Goal: Task Accomplishment & Management: Complete application form

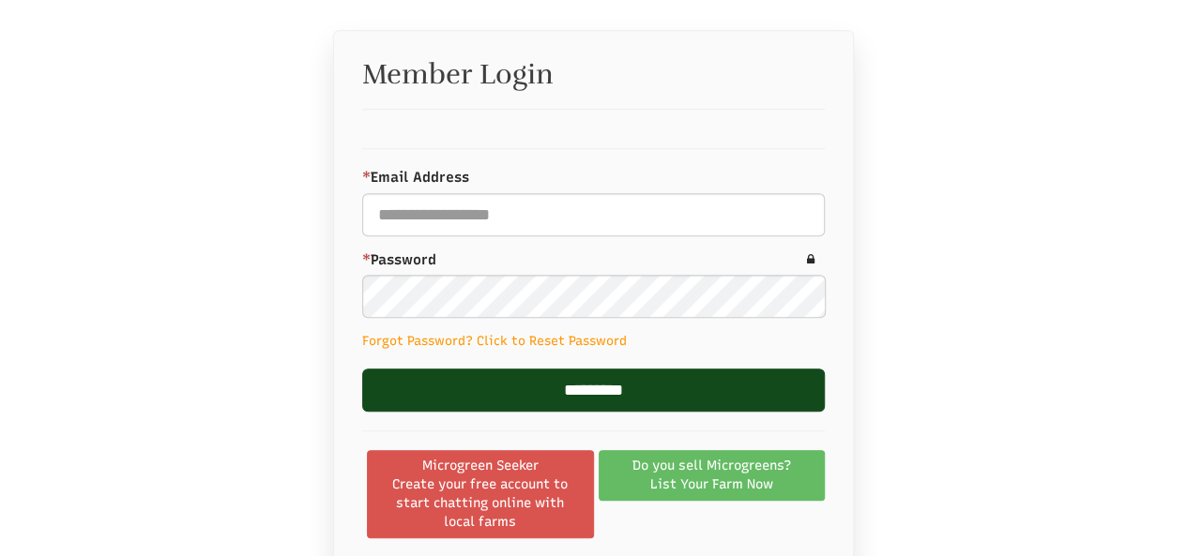
scroll to position [513, 0]
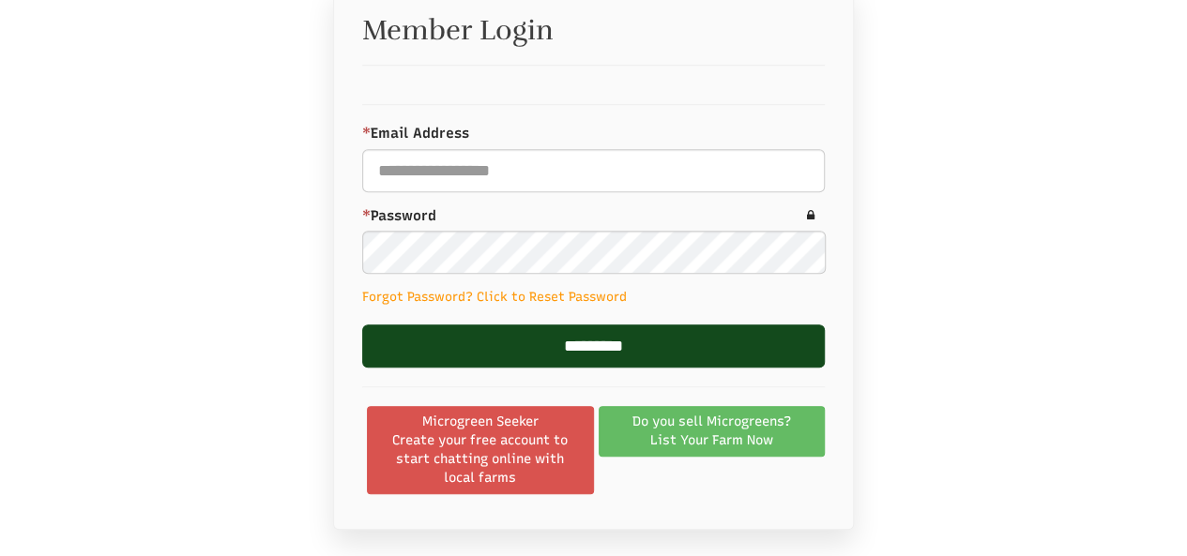
click at [721, 425] on link "Do you sell Microgreens? List Your Farm Now" at bounding box center [712, 431] width 227 height 51
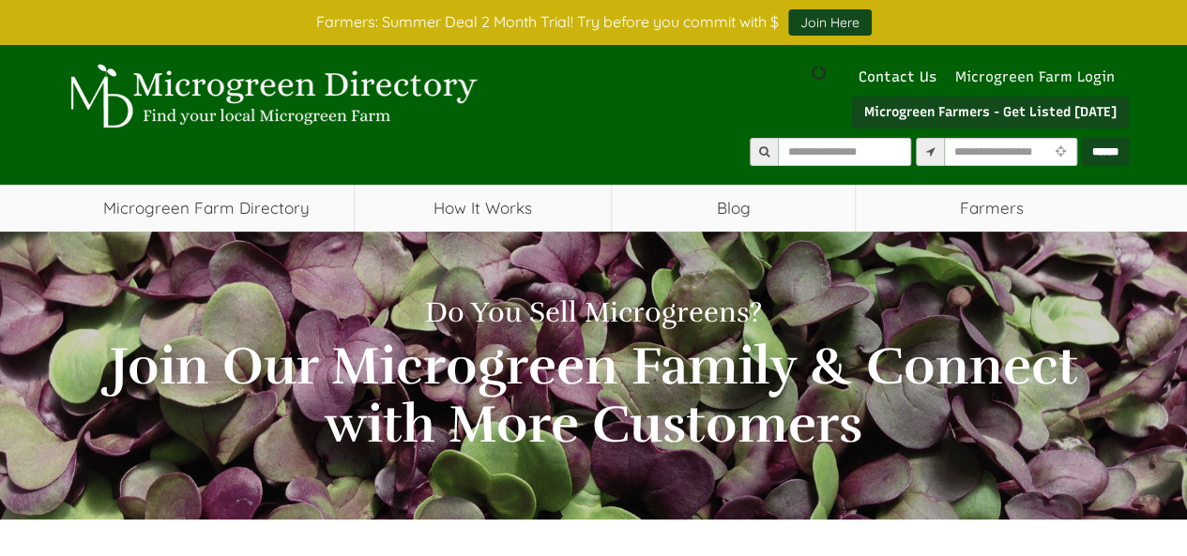
click at [1019, 78] on link "Microgreen Farm Login" at bounding box center [1039, 76] width 169 height 17
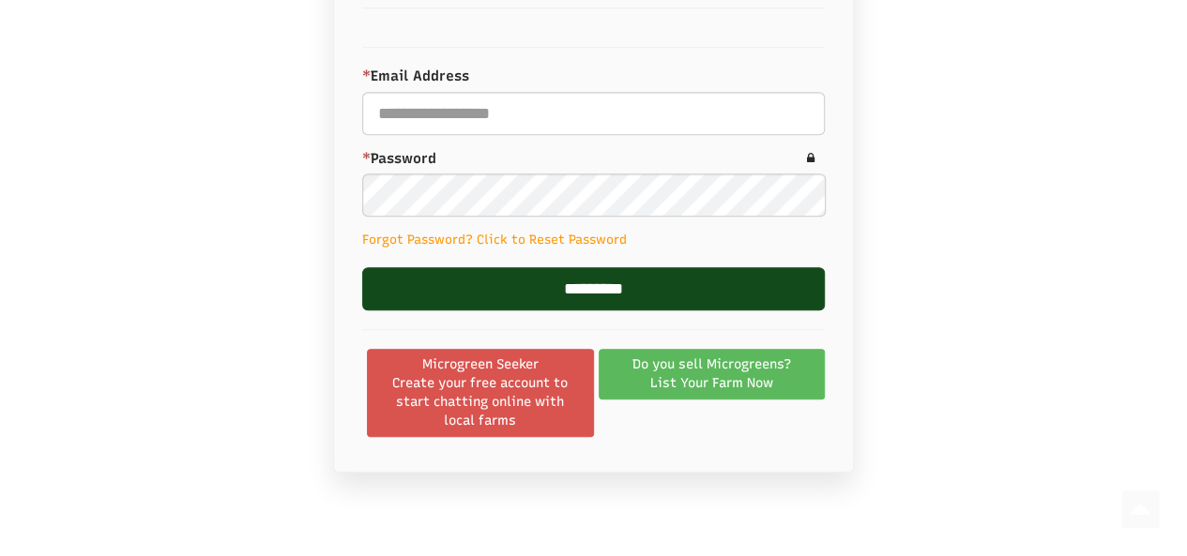
scroll to position [751, 0]
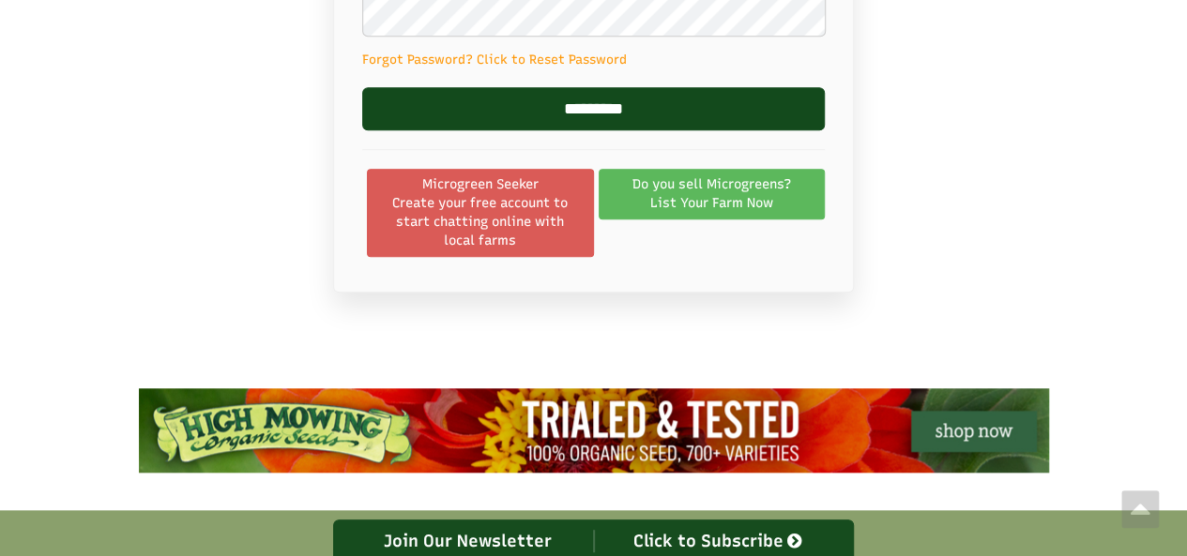
click at [508, 202] on span "Create your free account to start chatting online with local farms" at bounding box center [480, 222] width 203 height 56
select select "Language Translate Widget"
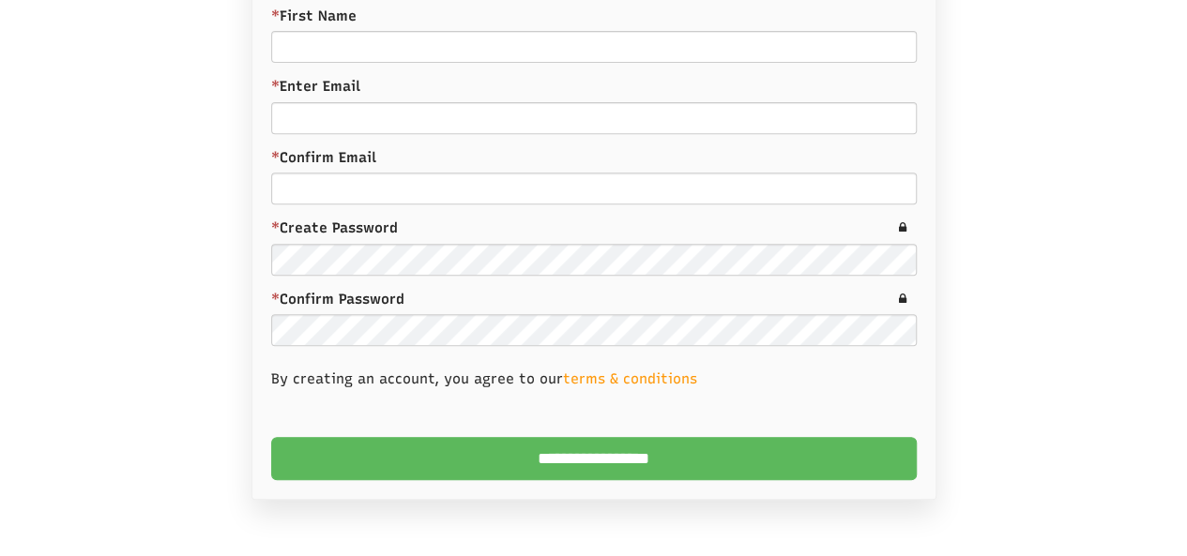
scroll to position [331, 0]
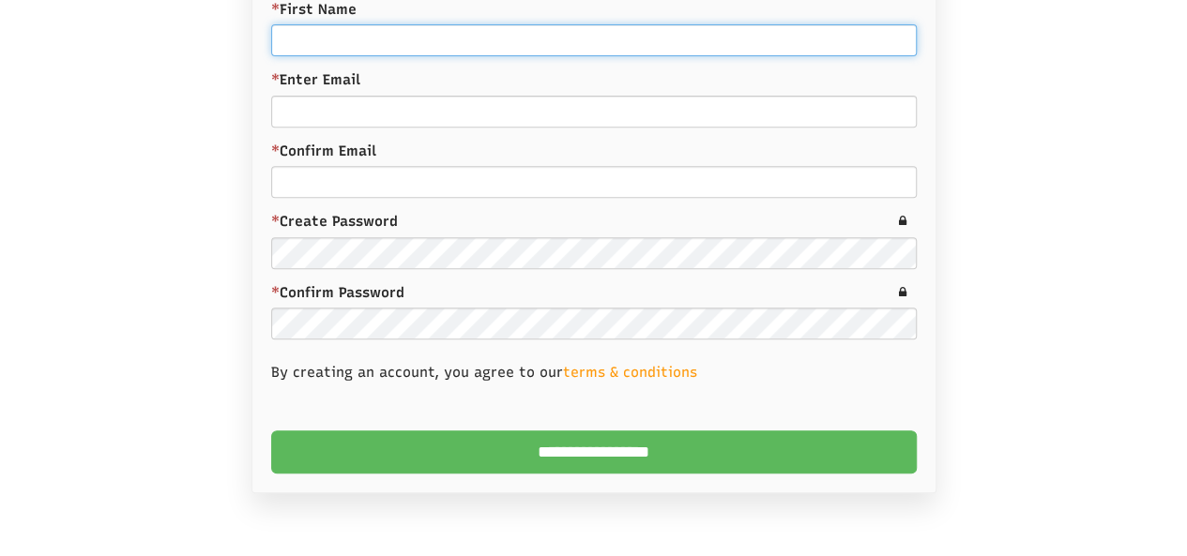
click at [304, 38] on input "* First Name" at bounding box center [593, 40] width 645 height 32
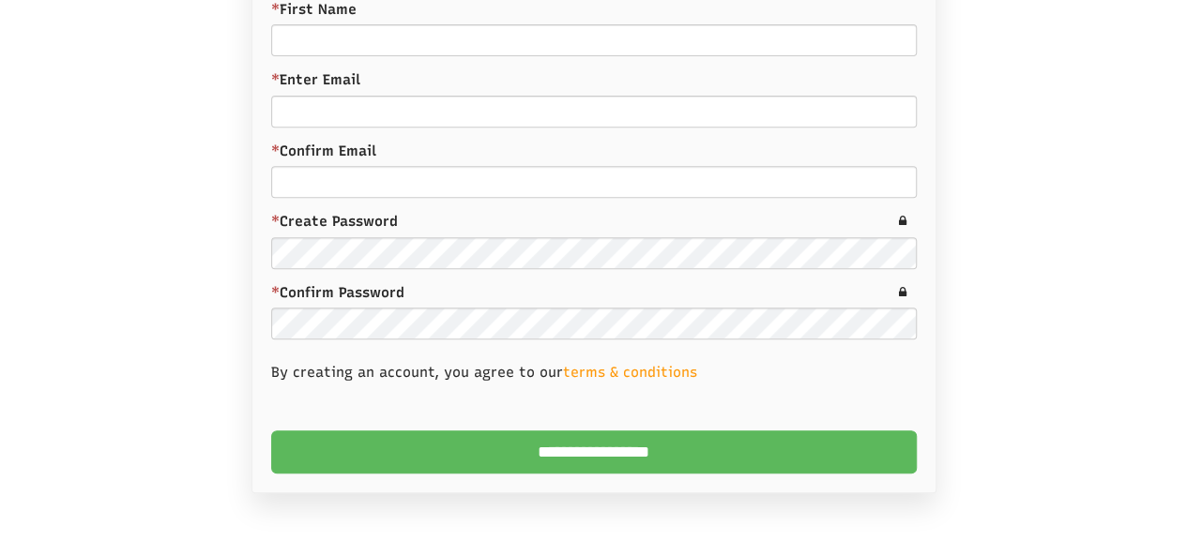
scroll to position [375, 0]
click at [162, 204] on div at bounding box center [594, 226] width 1070 height 593
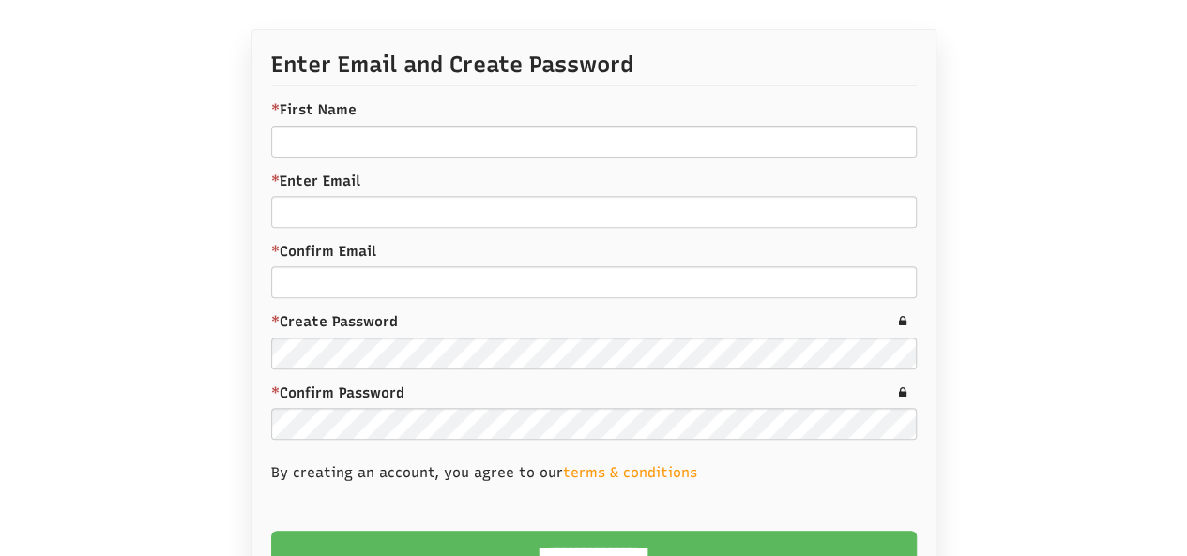
scroll to position [188, 0]
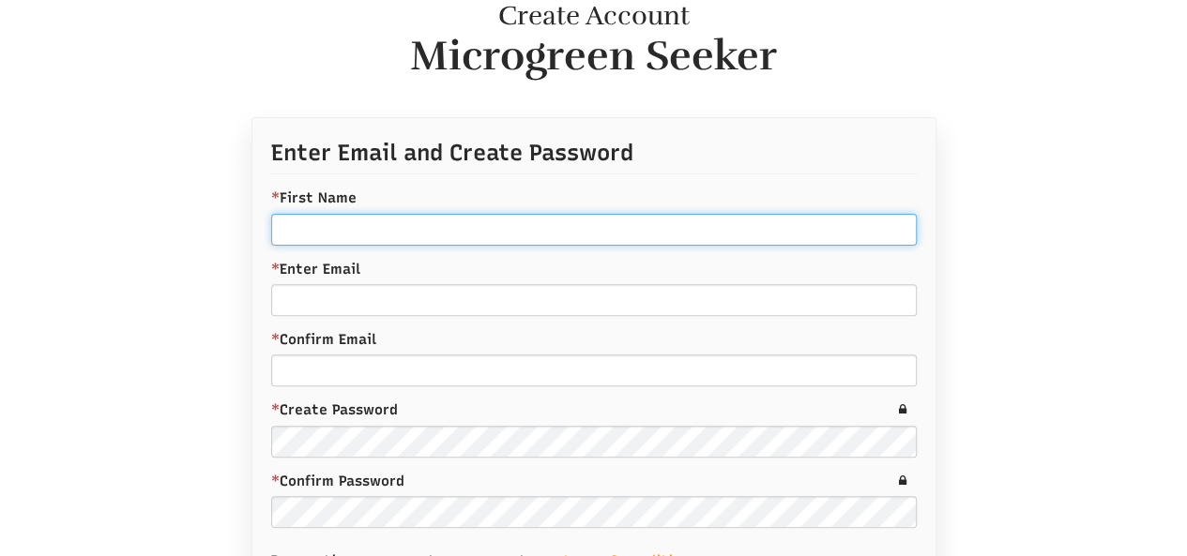
click at [302, 228] on input "* First Name" at bounding box center [593, 230] width 645 height 32
paste input "**********"
type input "**********"
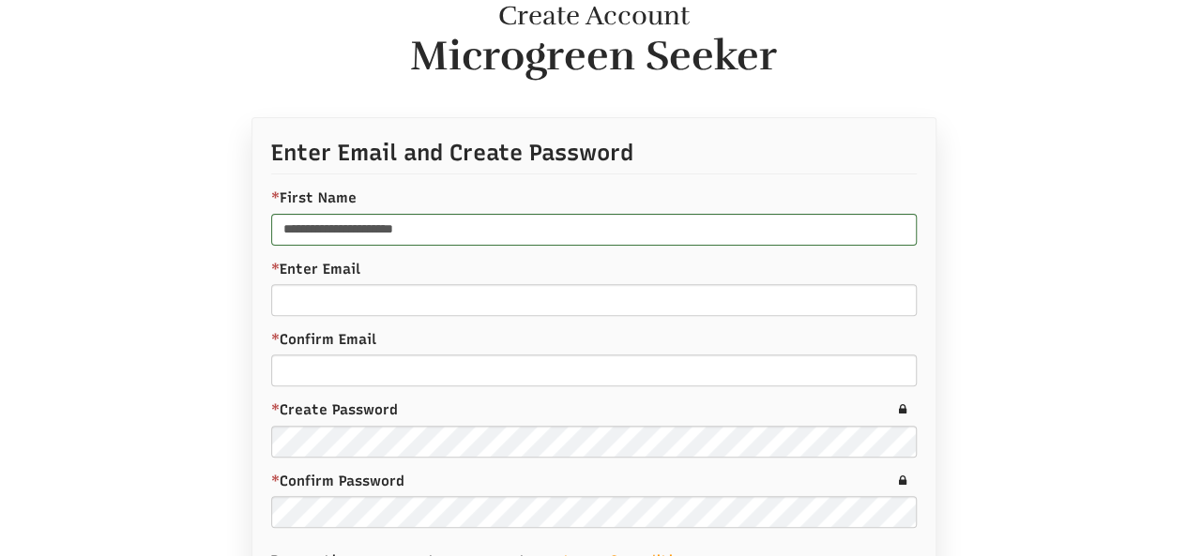
drag, startPoint x: 185, startPoint y: 290, endPoint x: 287, endPoint y: 293, distance: 102.3
click at [184, 288] on div at bounding box center [594, 413] width 1070 height 593
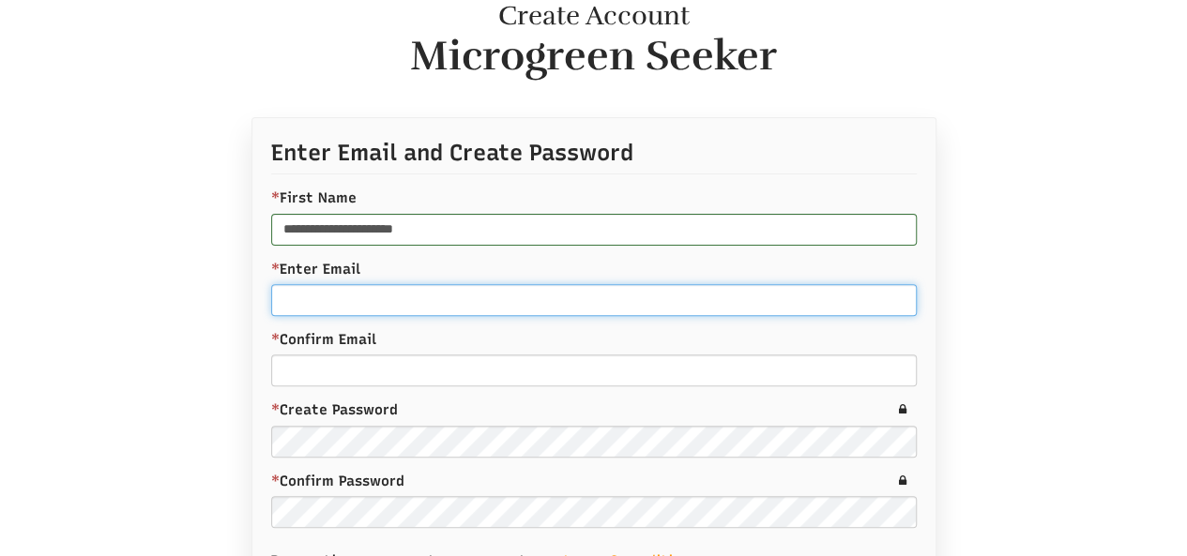
click at [318, 302] on input "* Enter Email" at bounding box center [593, 300] width 645 height 32
paste input "**********"
type input "**********"
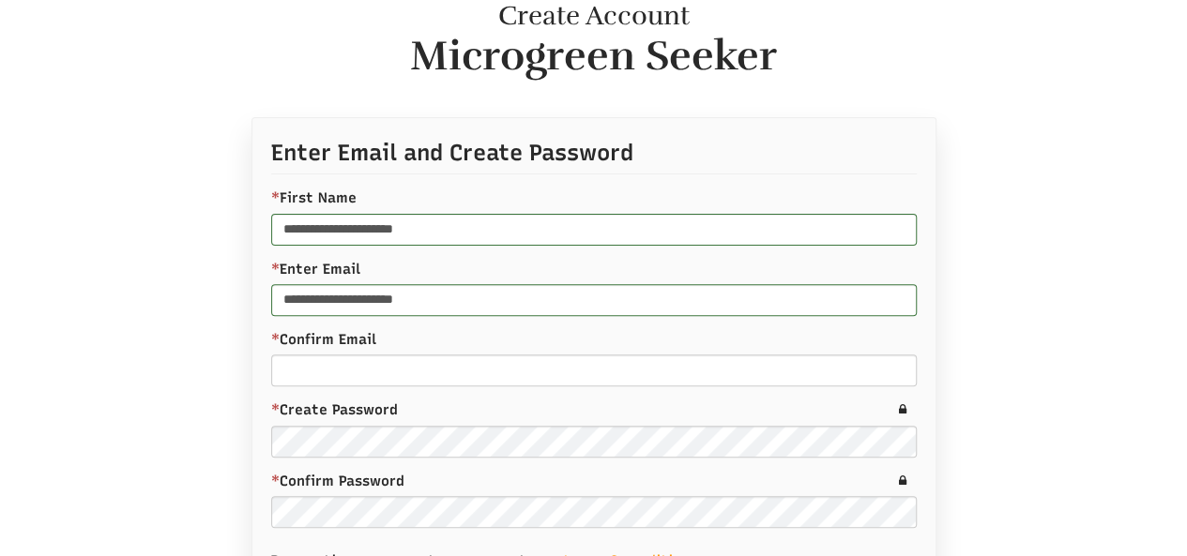
click at [202, 333] on div at bounding box center [594, 413] width 1070 height 593
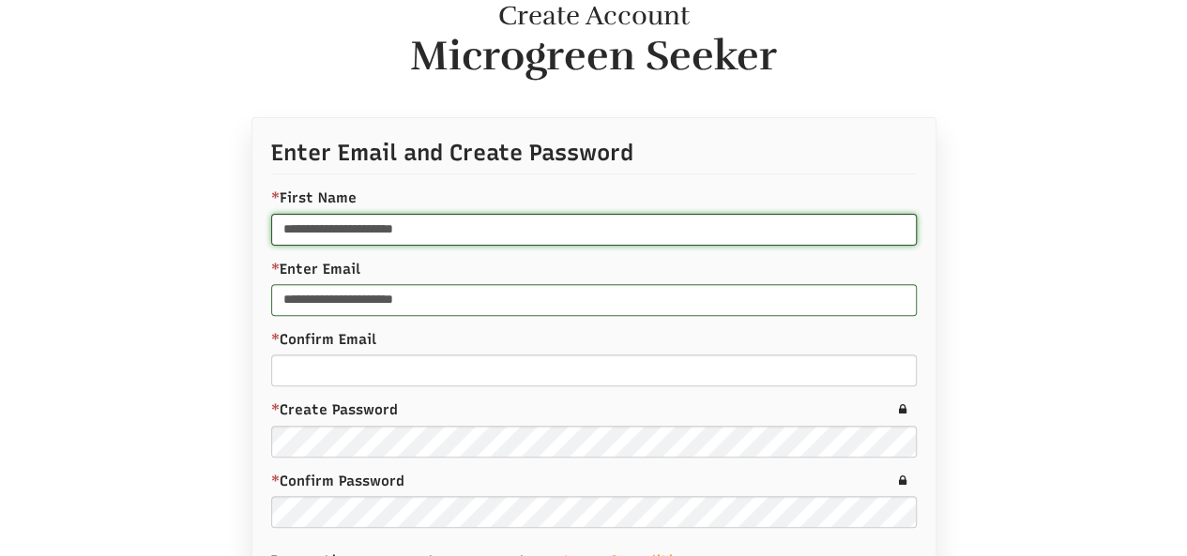
drag, startPoint x: 485, startPoint y: 232, endPoint x: 133, endPoint y: 220, distance: 352.0
click at [133, 220] on div "**********" at bounding box center [594, 386] width 1098 height 870
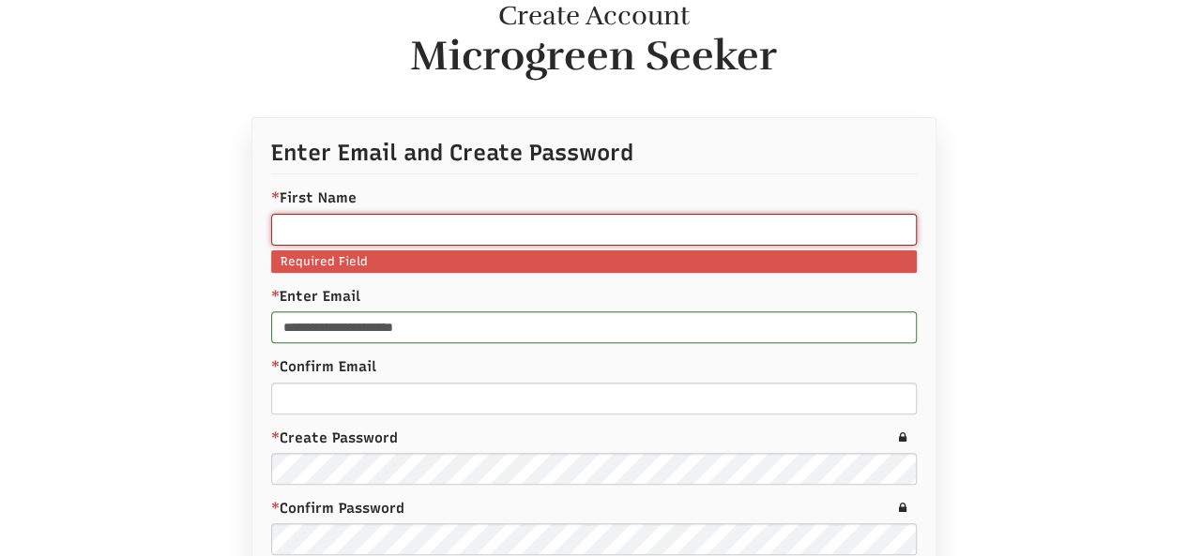
click at [345, 228] on input "* First Name" at bounding box center [593, 230] width 645 height 32
click at [317, 224] on input "* First Name" at bounding box center [593, 230] width 645 height 32
paste input "**********"
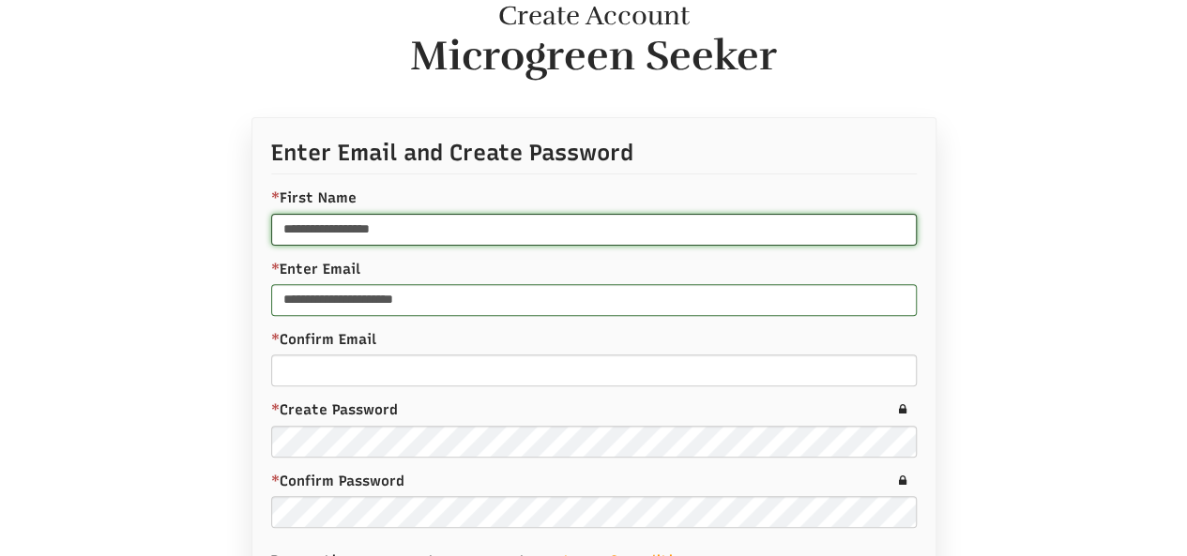
type input "**********"
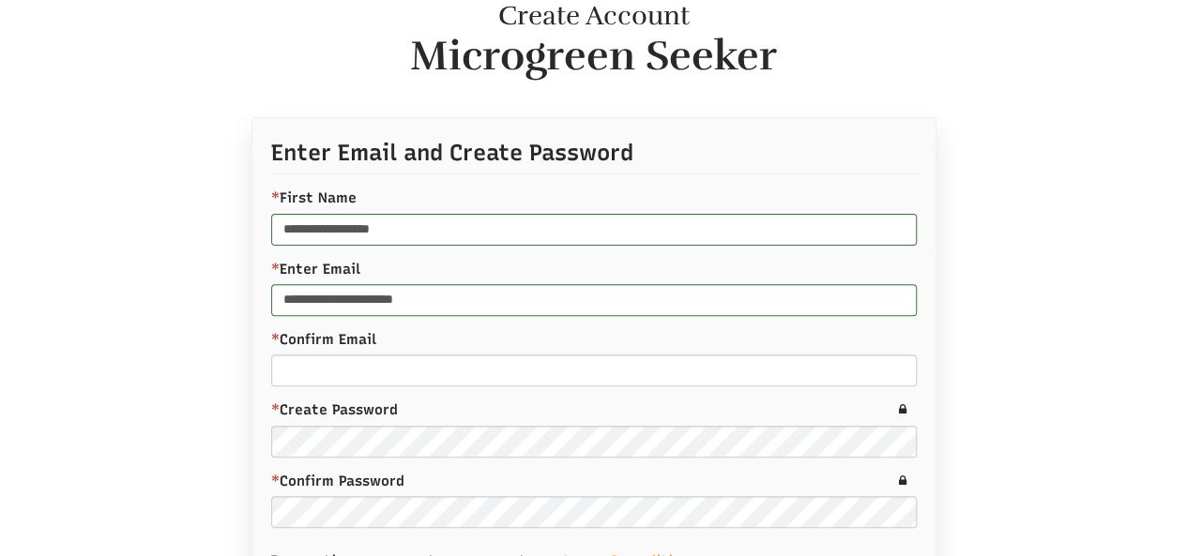
click at [186, 310] on div at bounding box center [594, 450] width 1070 height 666
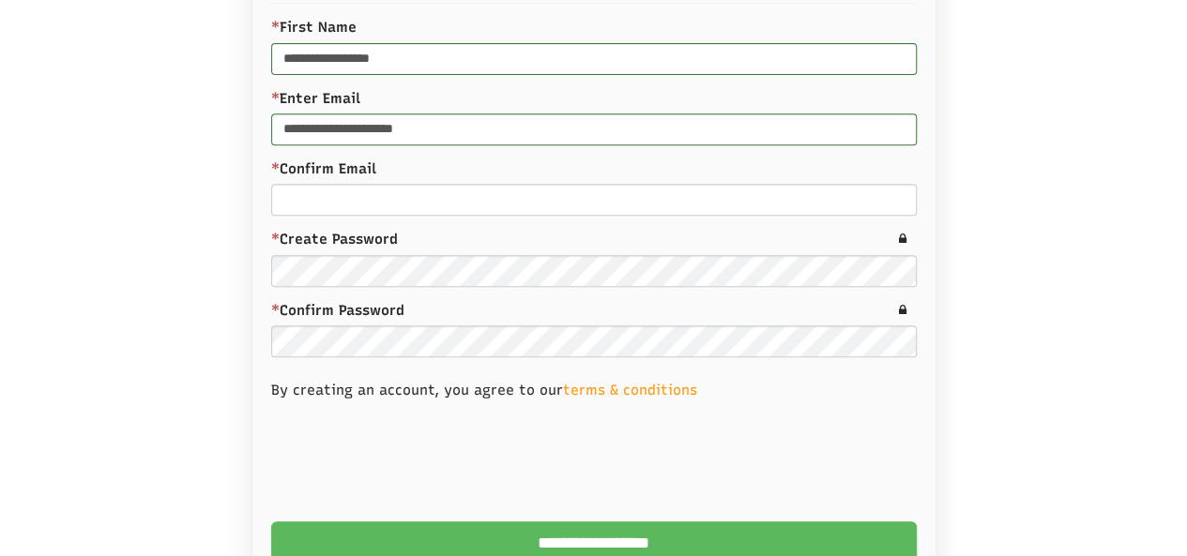
scroll to position [375, 0]
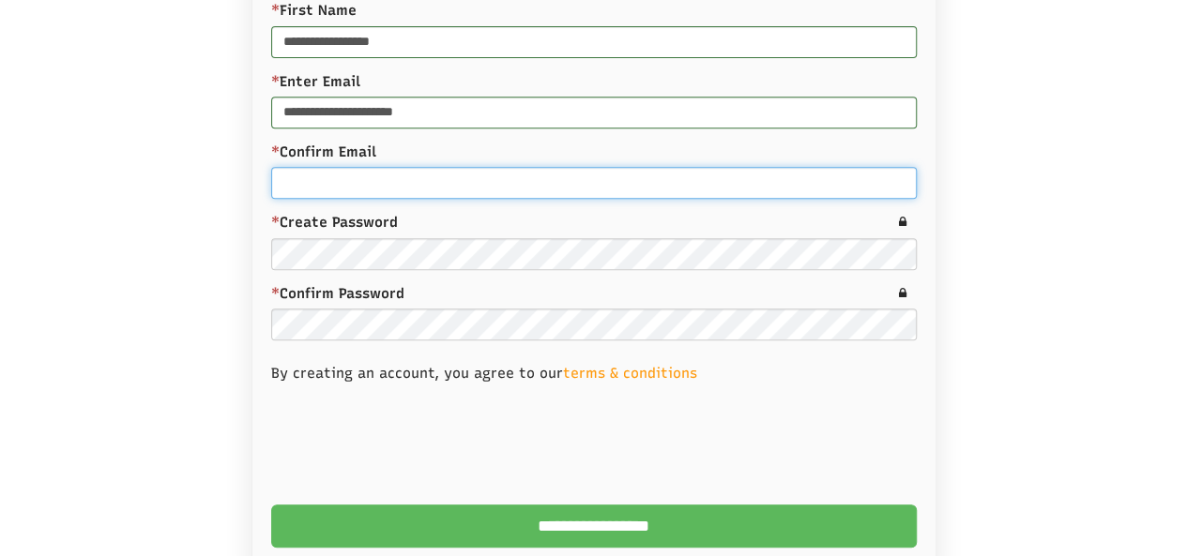
click at [325, 186] on input "* Confirm Email" at bounding box center [593, 183] width 645 height 32
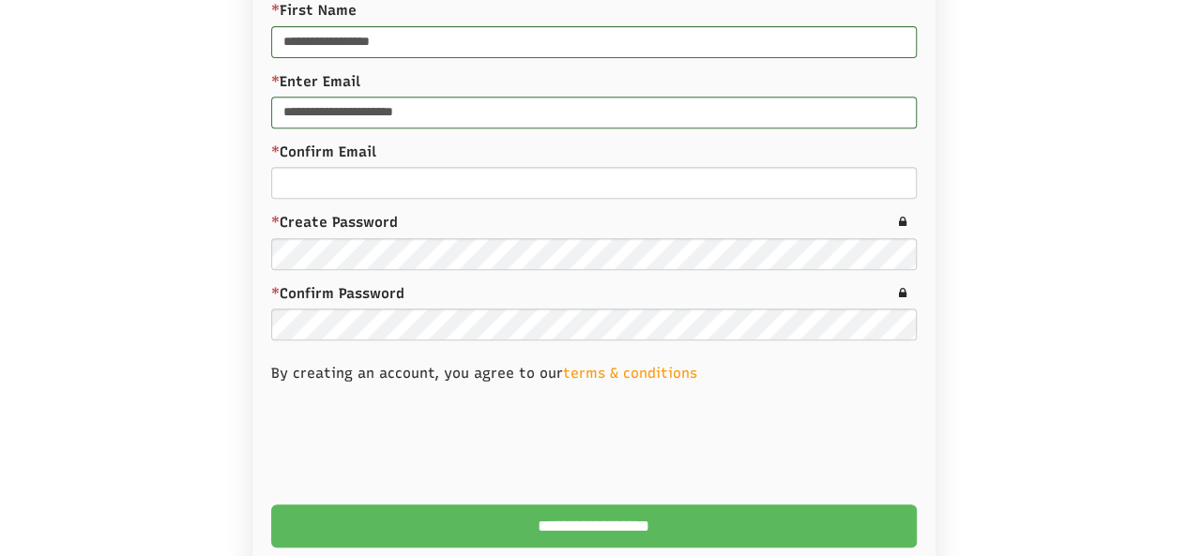
drag, startPoint x: 173, startPoint y: 245, endPoint x: 194, endPoint y: 245, distance: 21.6
click at [173, 245] on div at bounding box center [594, 263] width 1070 height 666
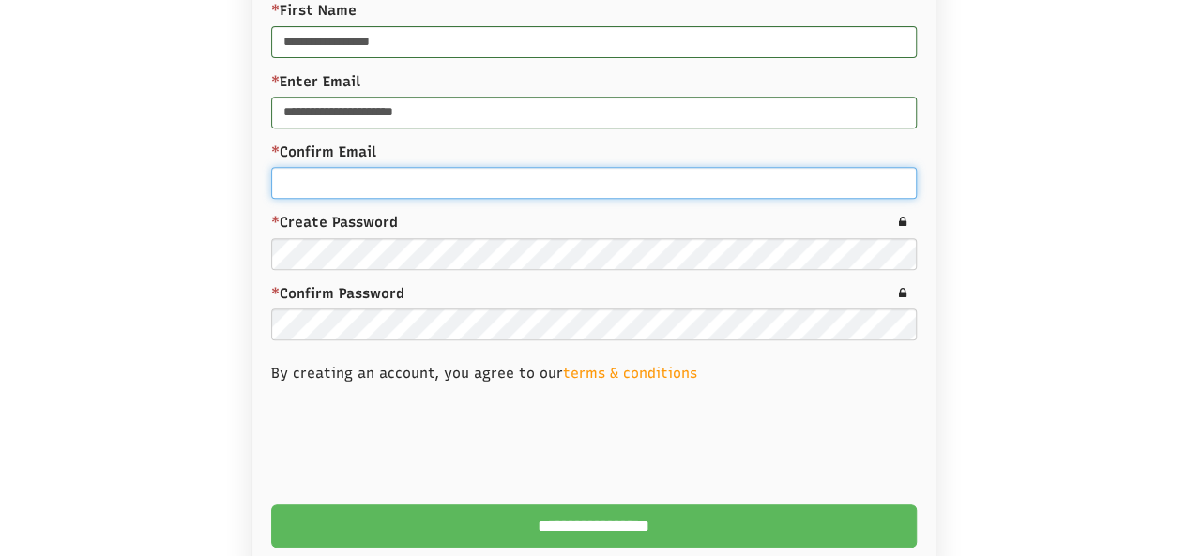
click at [300, 176] on input "* Confirm Email" at bounding box center [593, 183] width 645 height 32
paste input "**********"
type input "**********"
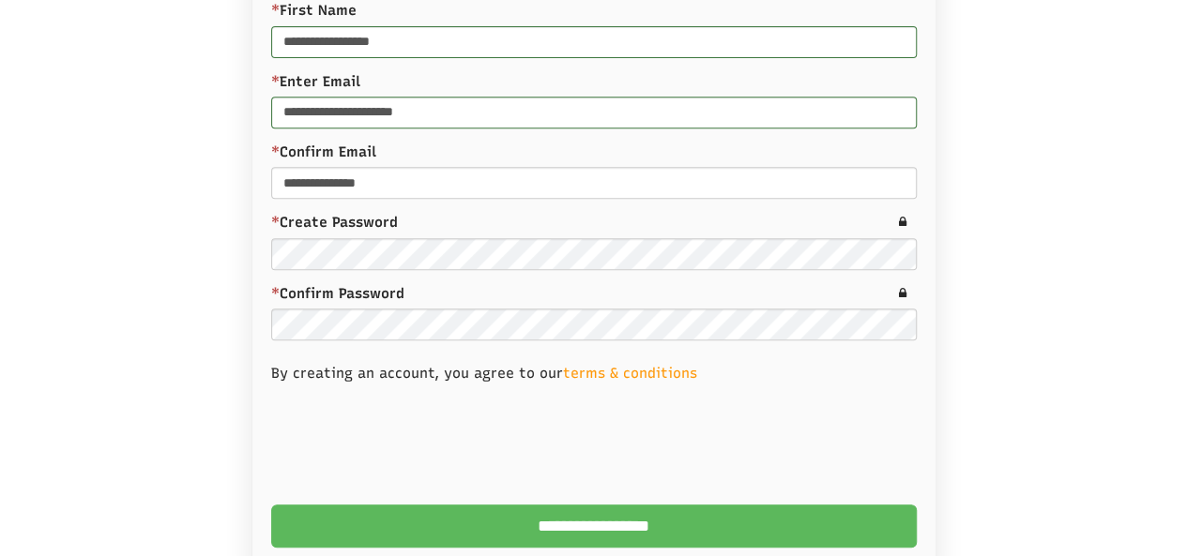
click at [229, 293] on div at bounding box center [594, 263] width 1070 height 666
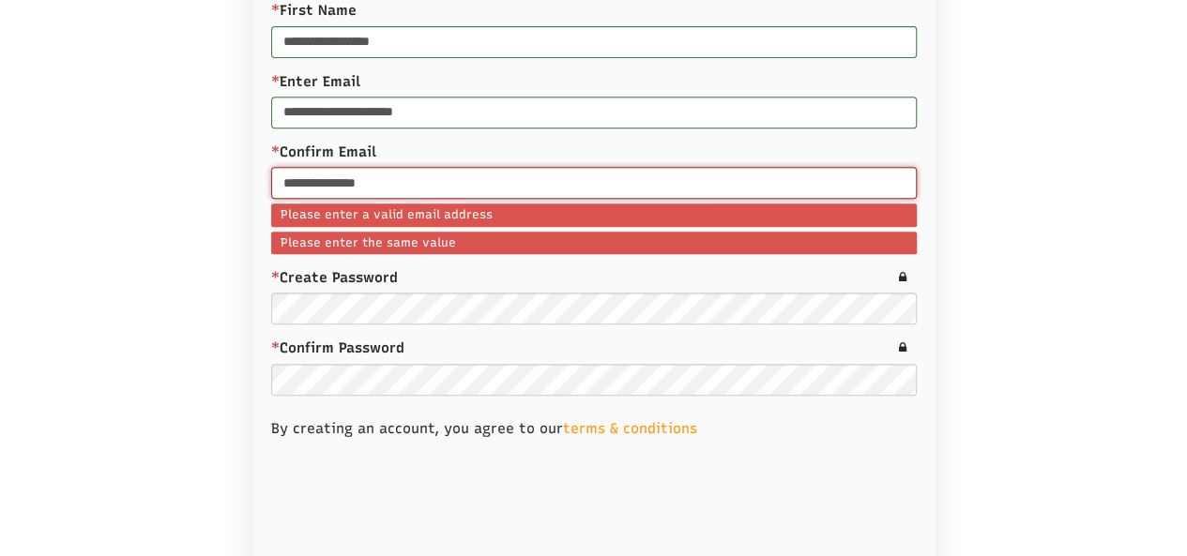
drag, startPoint x: 430, startPoint y: 183, endPoint x: 197, endPoint y: 172, distance: 232.9
click at [197, 172] on div "**********" at bounding box center [594, 226] width 1098 height 924
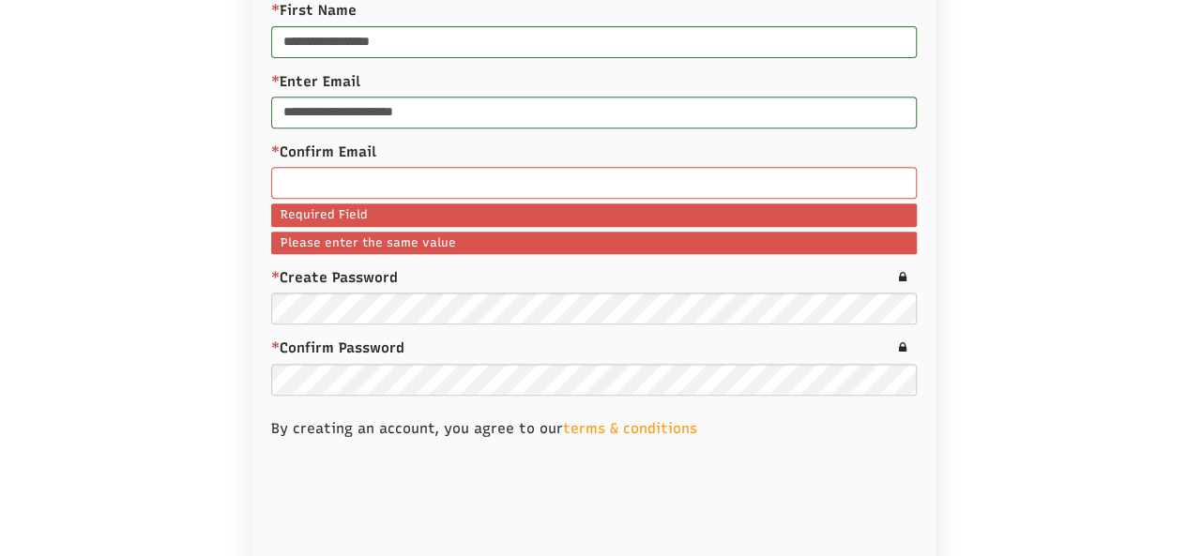
click at [155, 222] on div at bounding box center [594, 290] width 1070 height 721
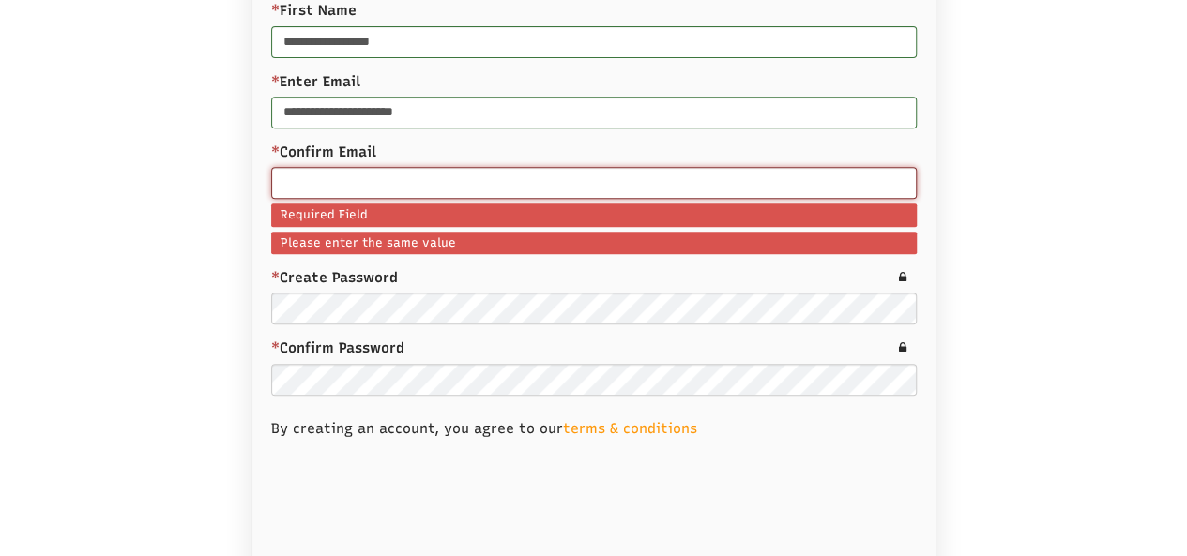
click at [315, 194] on input "* Confirm Email" at bounding box center [593, 183] width 645 height 32
paste input "**********"
type input "**********"
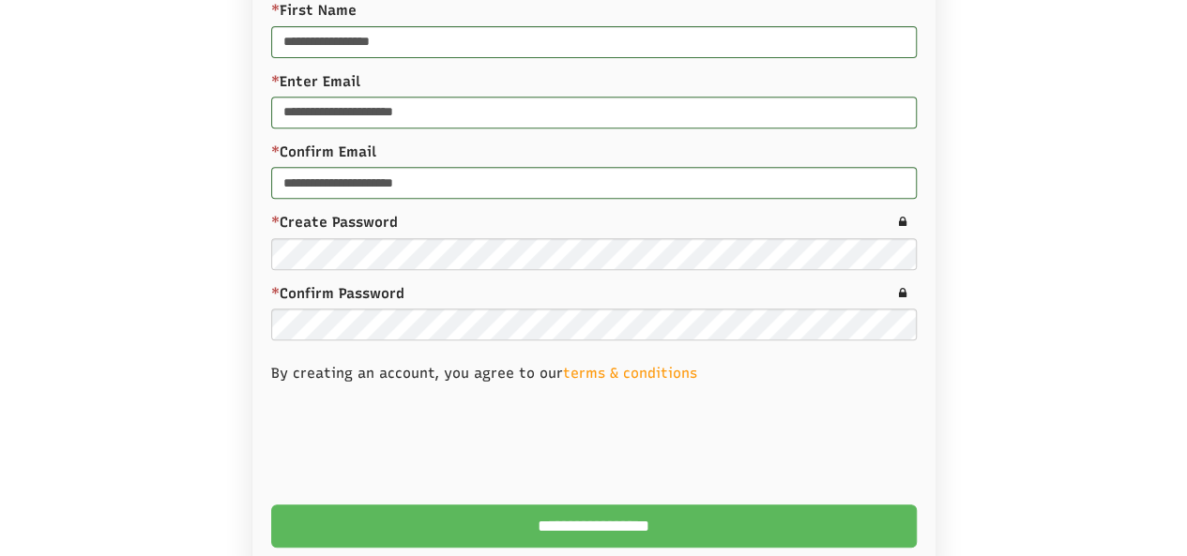
click at [190, 309] on div at bounding box center [594, 263] width 1070 height 666
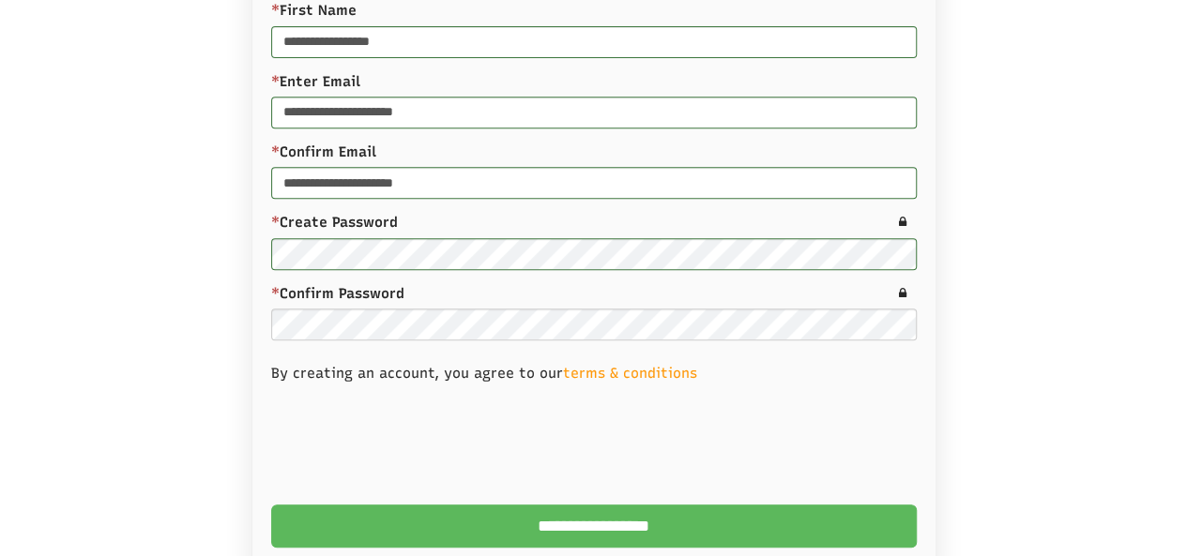
click at [167, 296] on div at bounding box center [594, 263] width 1070 height 666
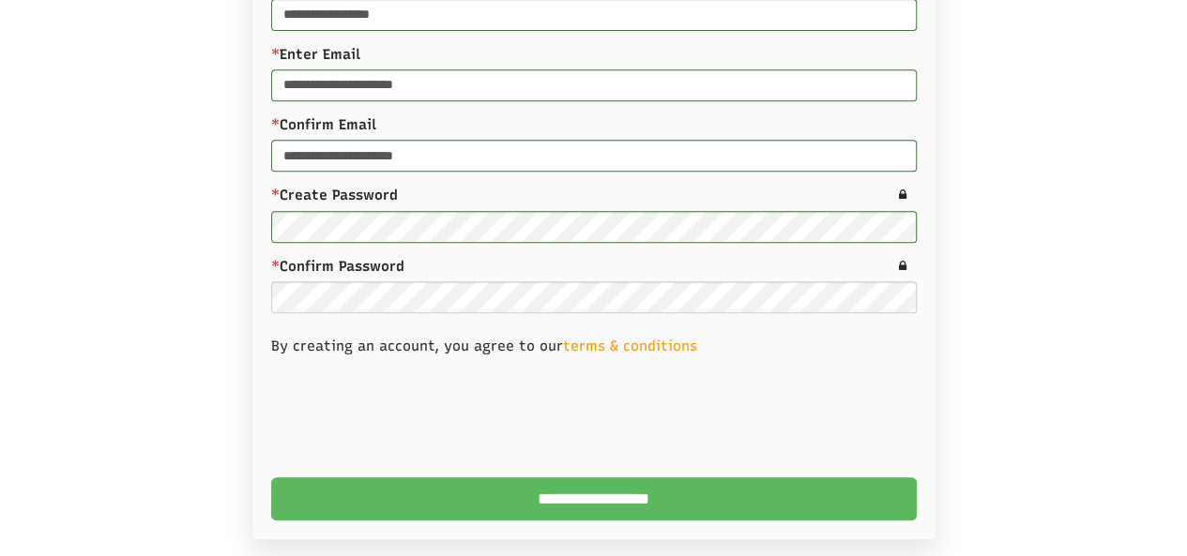
scroll to position [449, 0]
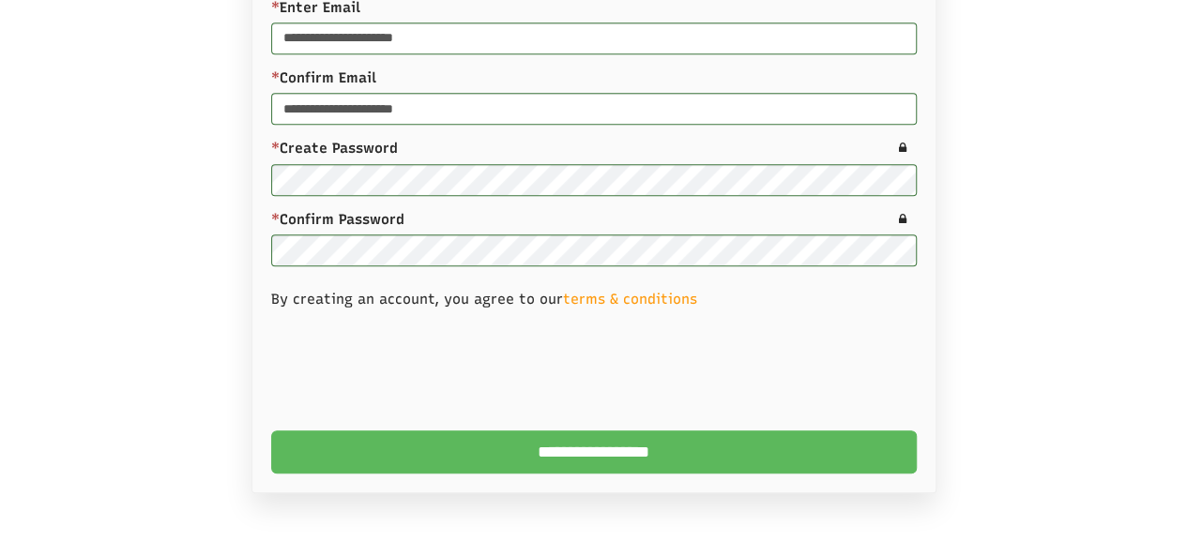
click at [203, 307] on div at bounding box center [594, 189] width 1070 height 666
click at [602, 448] on input "**********" at bounding box center [593, 452] width 645 height 43
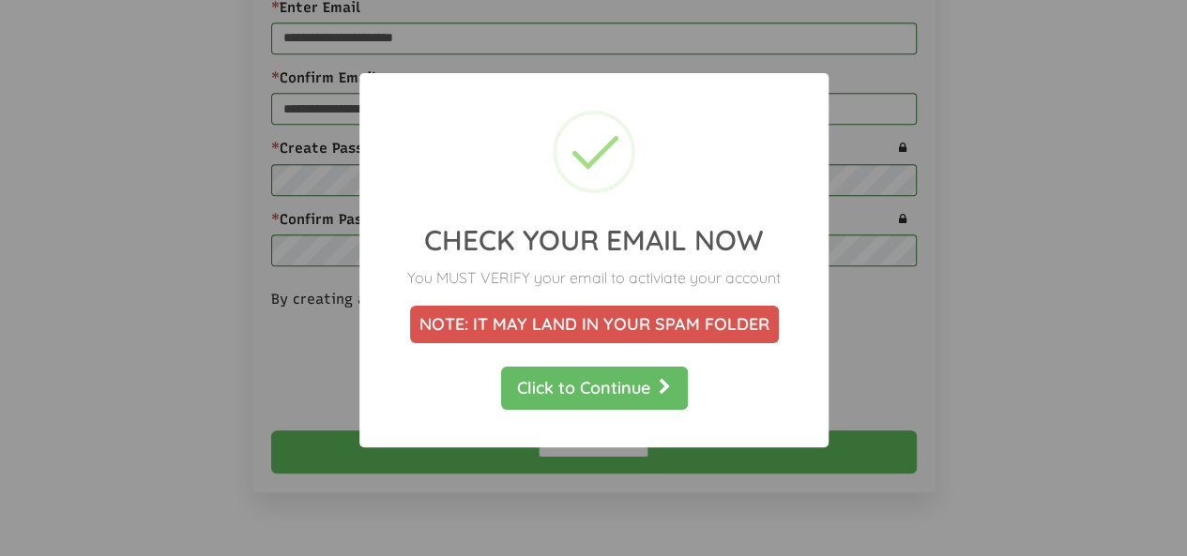
click at [671, 382] on icon at bounding box center [665, 387] width 12 height 17
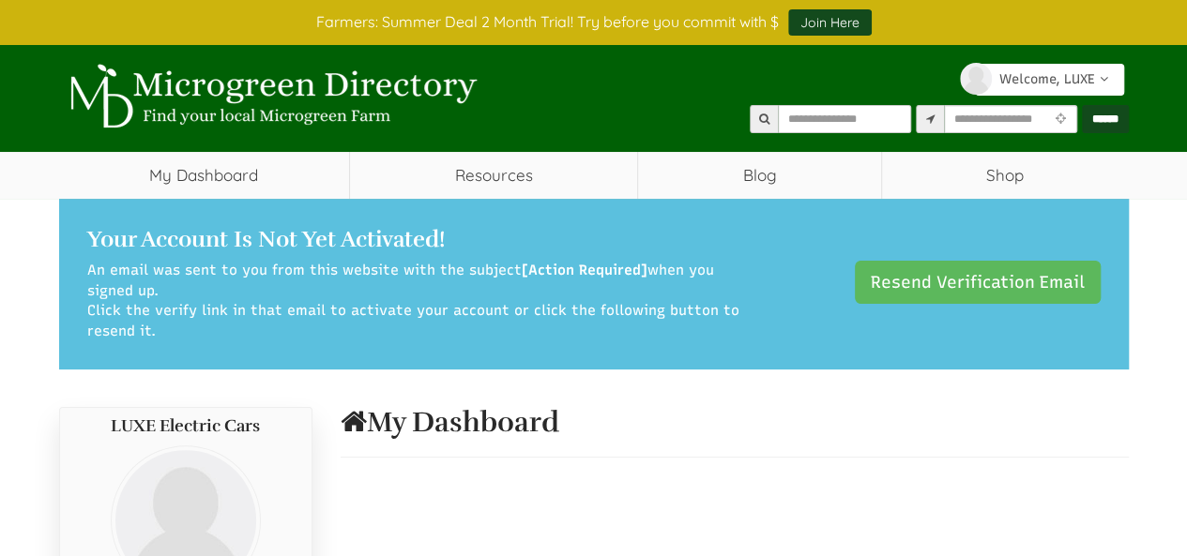
select select "Language Translate Widget"
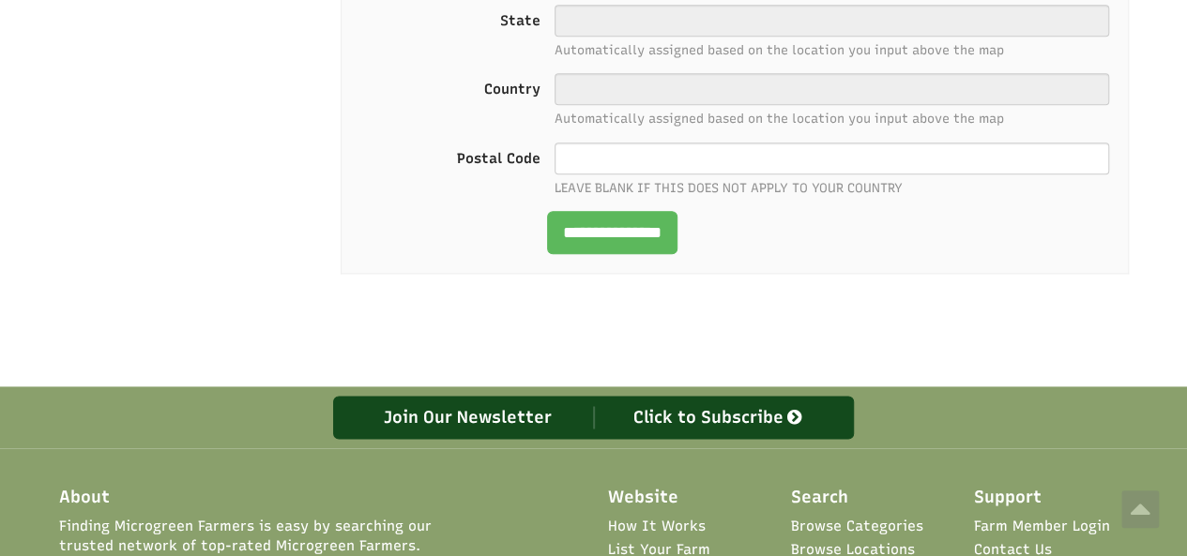
scroll to position [1076, 0]
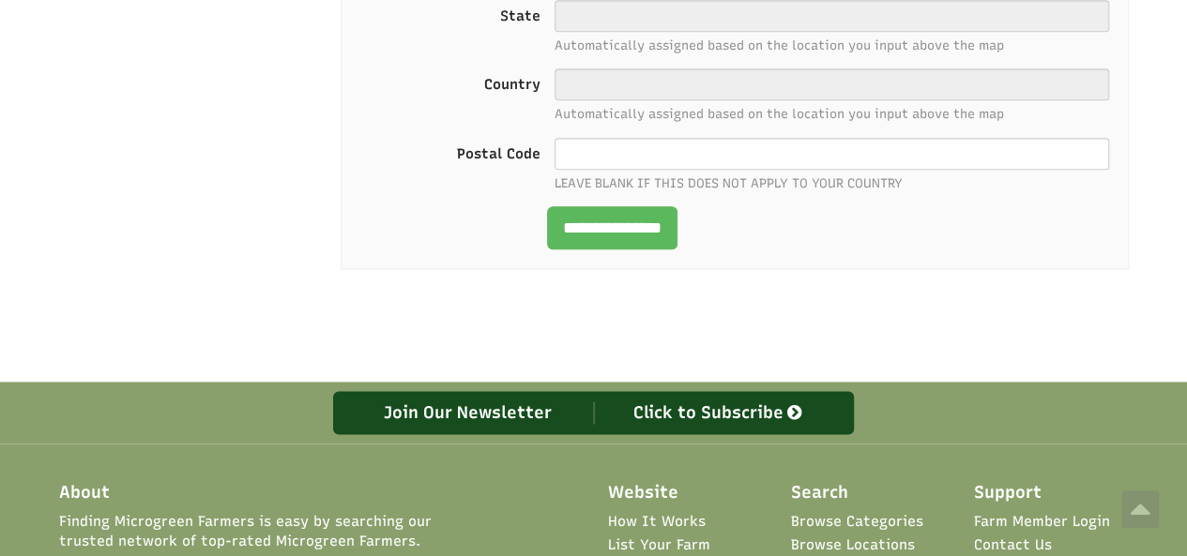
select select "Language Translate Widget"
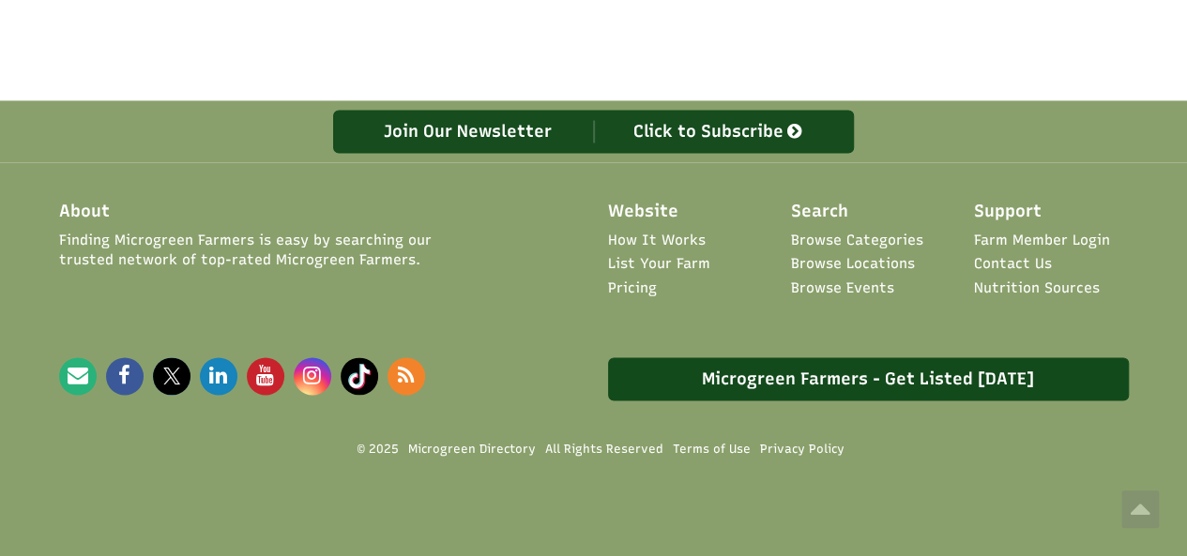
scroll to position [0, 0]
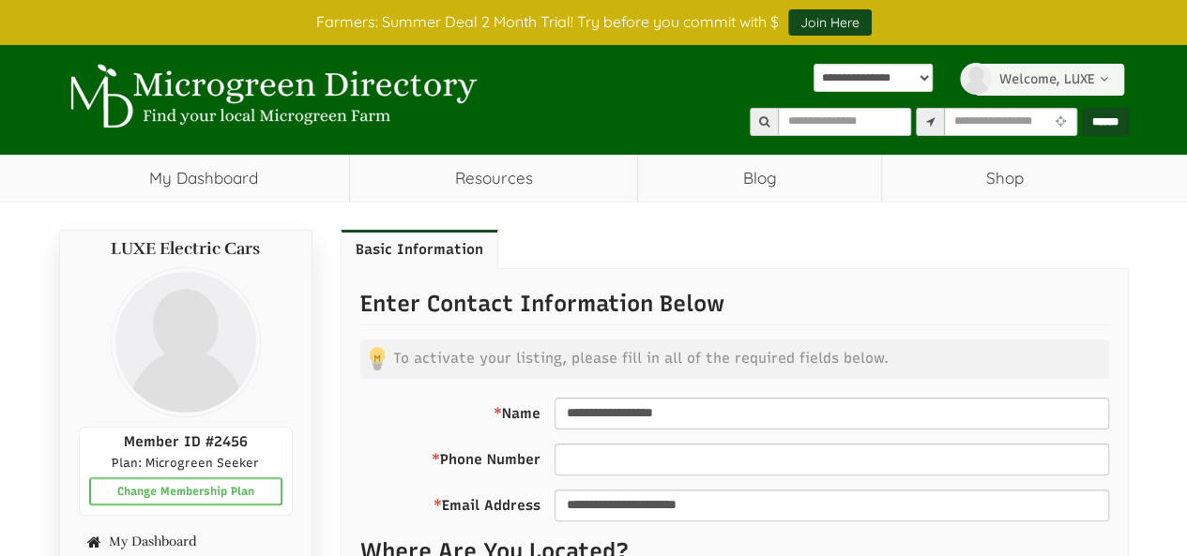
click at [1085, 73] on link "Welcome, LUXE" at bounding box center [1049, 80] width 149 height 32
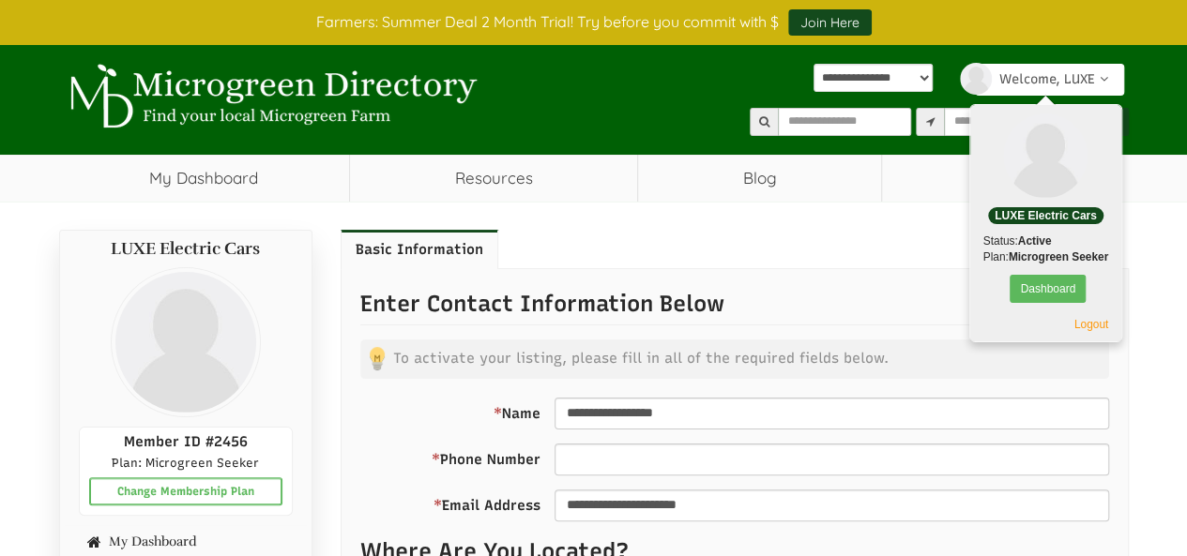
click at [854, 254] on ul "Basic Information" at bounding box center [735, 249] width 788 height 39
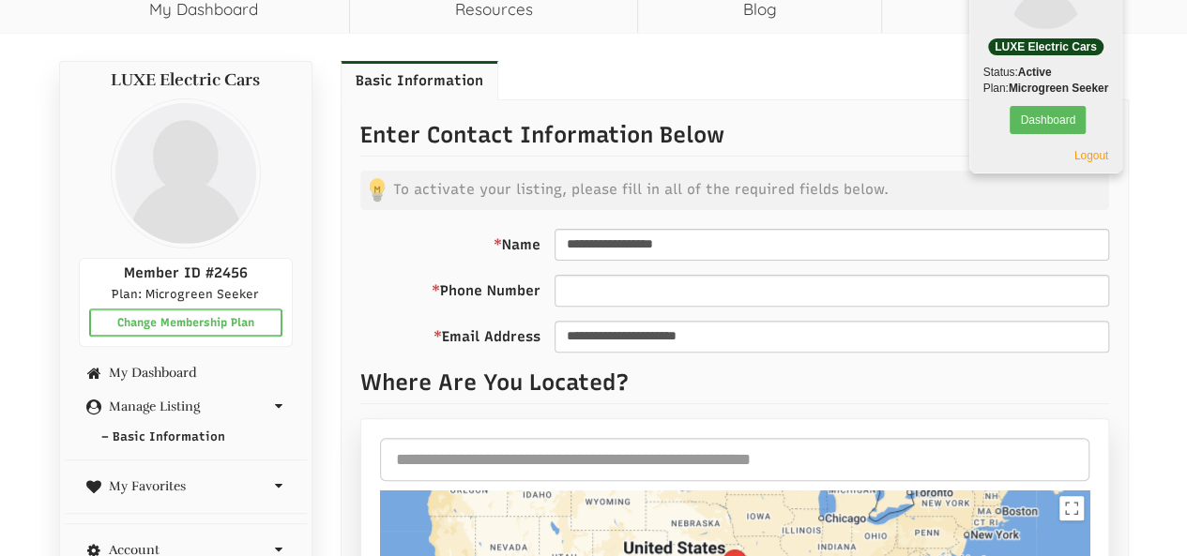
scroll to position [188, 0]
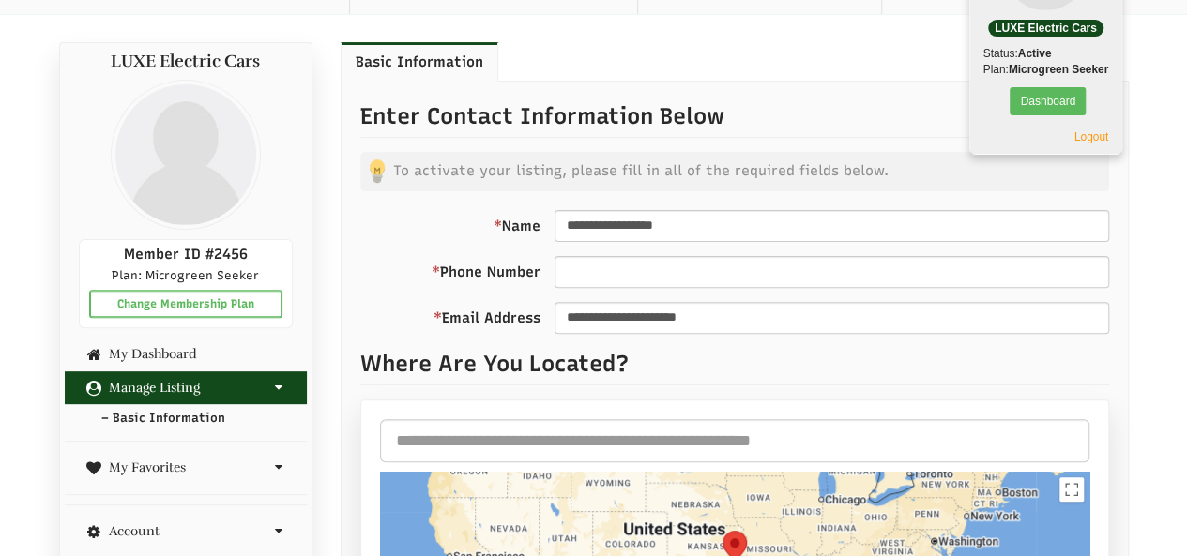
click at [223, 384] on link "Manage Listing" at bounding box center [186, 388] width 214 height 14
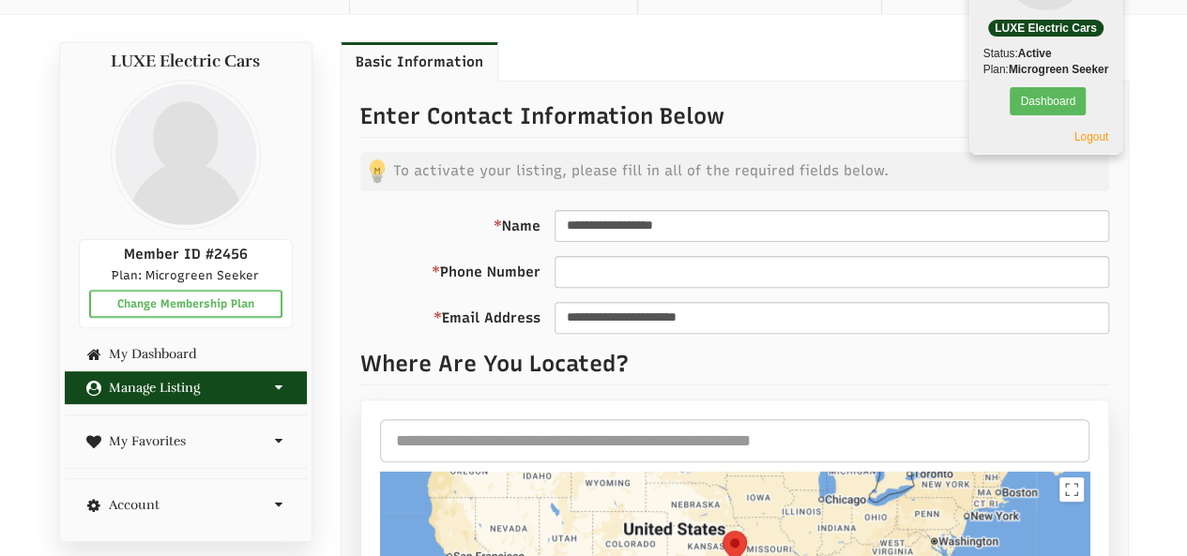
click at [246, 381] on link "Manage Listing" at bounding box center [186, 388] width 214 height 14
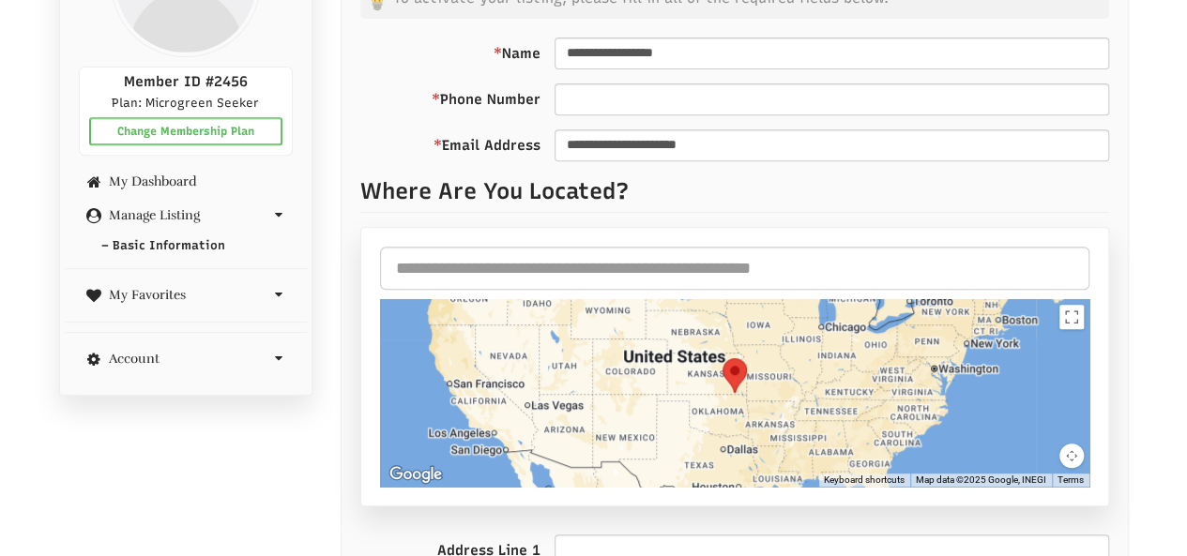
scroll to position [375, 0]
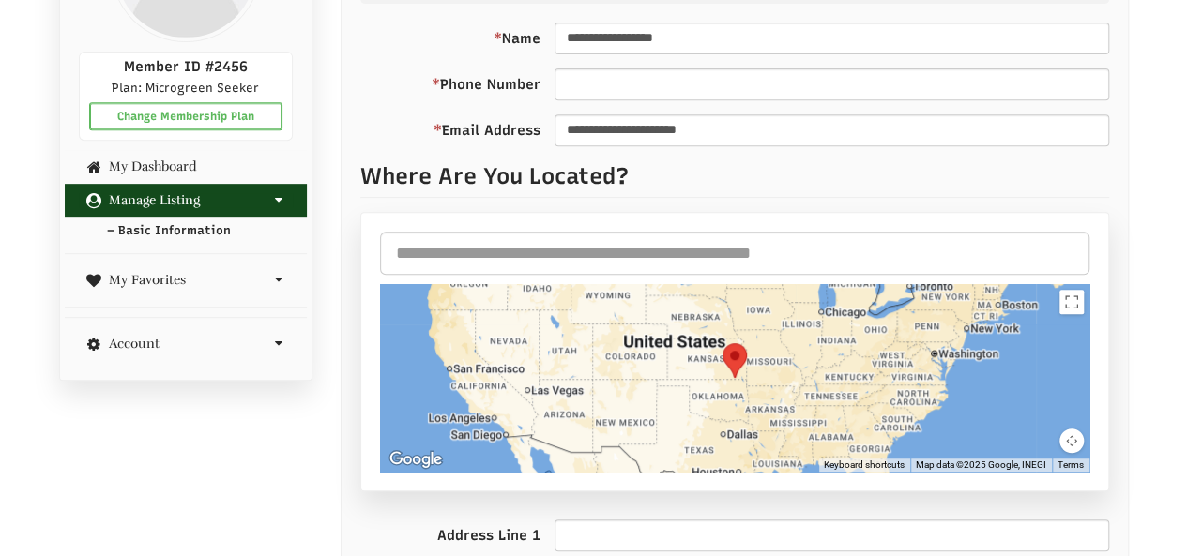
click at [186, 228] on link "– Basic Information" at bounding box center [186, 231] width 242 height 27
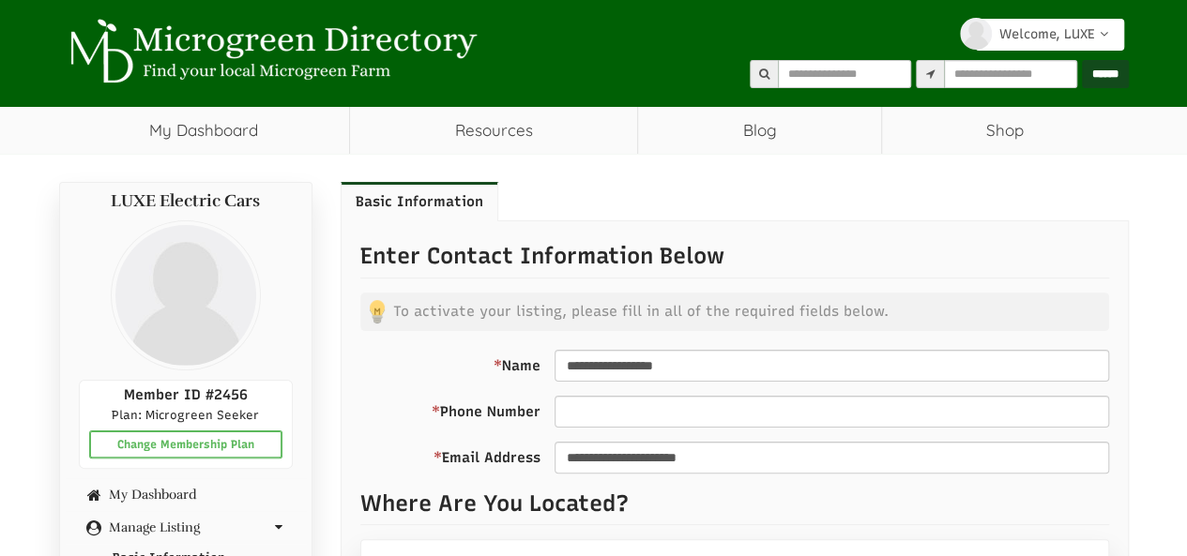
scroll to position [65, 0]
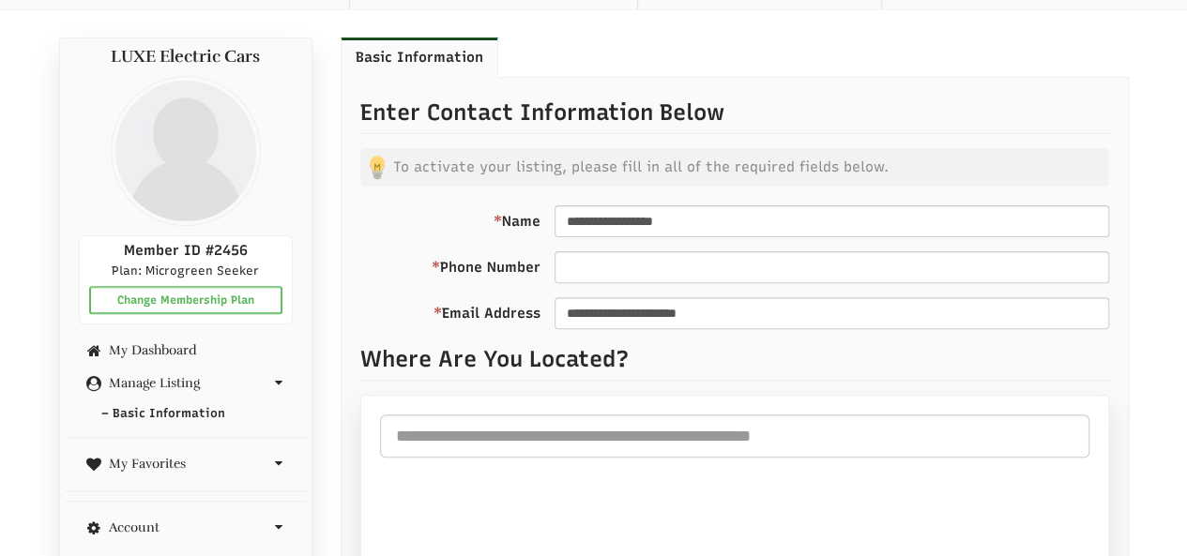
select select "Language Translate Widget"
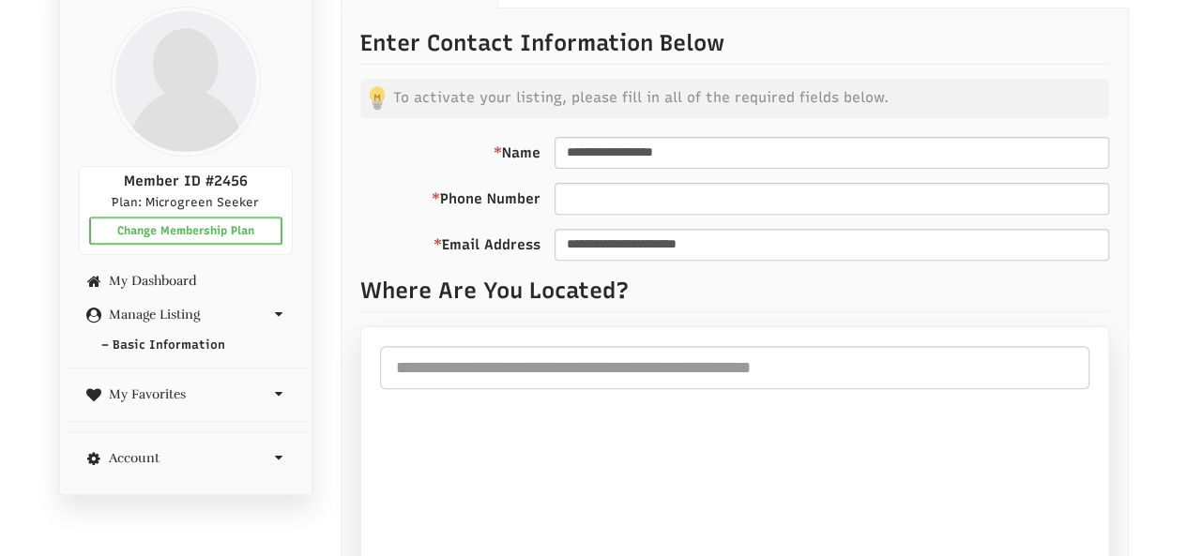
scroll to position [377, 0]
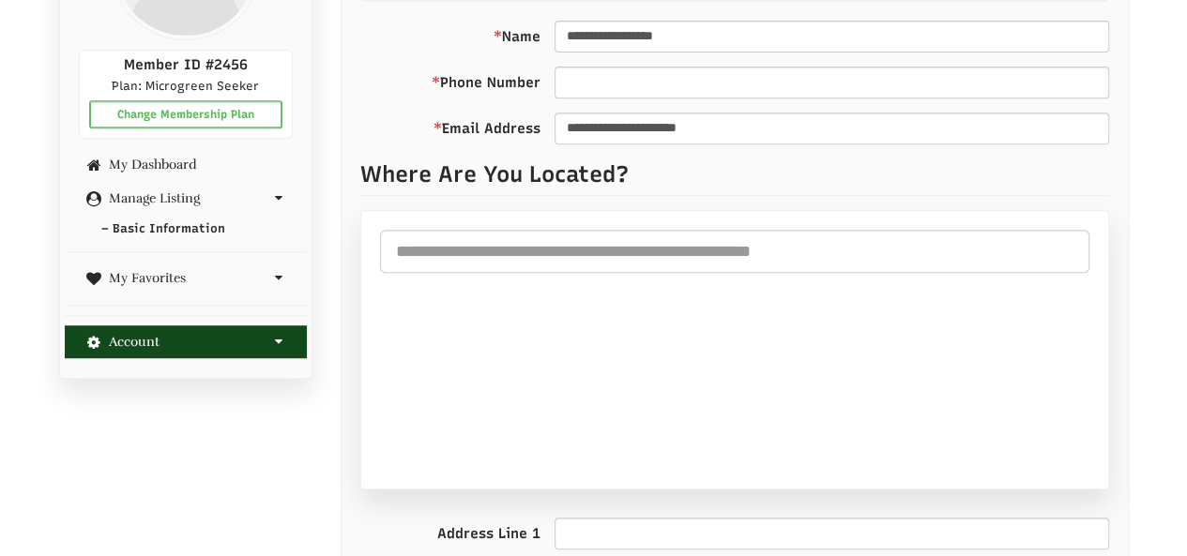
click at [271, 335] on icon at bounding box center [278, 341] width 28 height 13
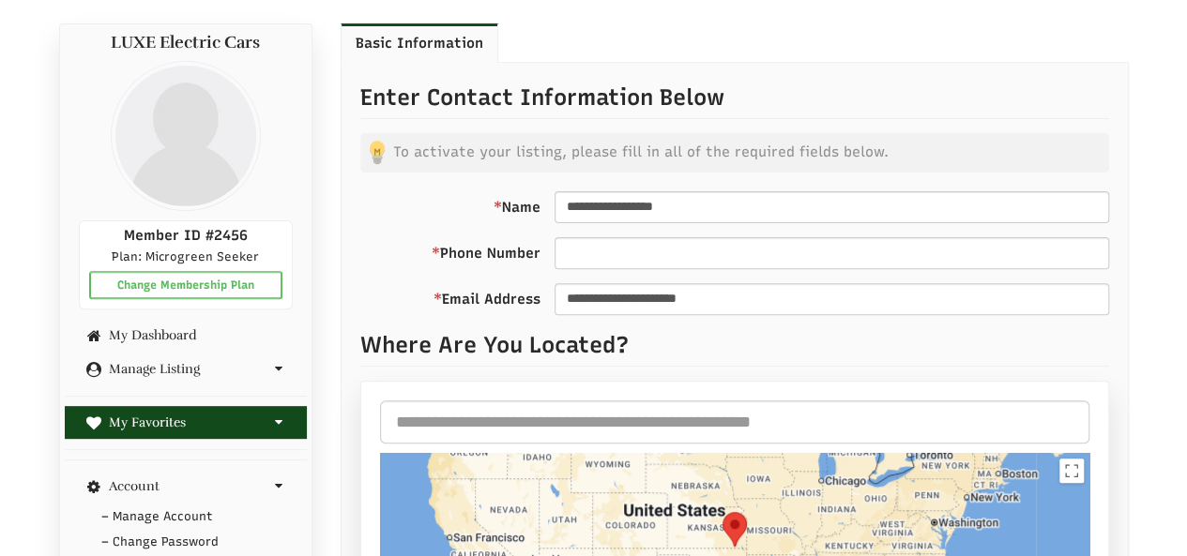
scroll to position [190, 0]
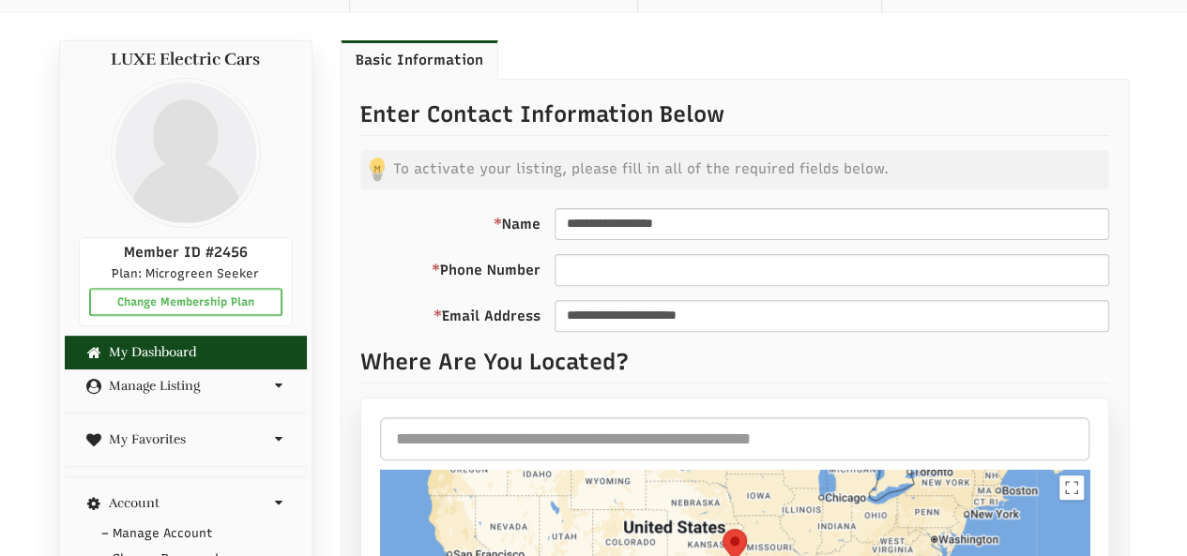
click at [185, 350] on link "My Dashboard" at bounding box center [186, 352] width 214 height 14
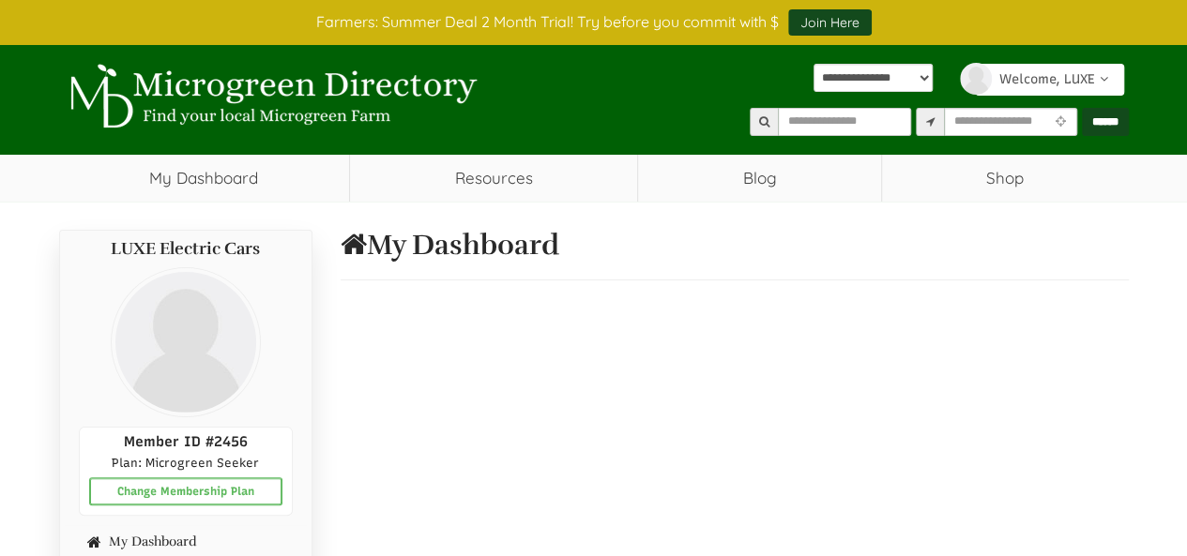
select select "Language Translate Widget"
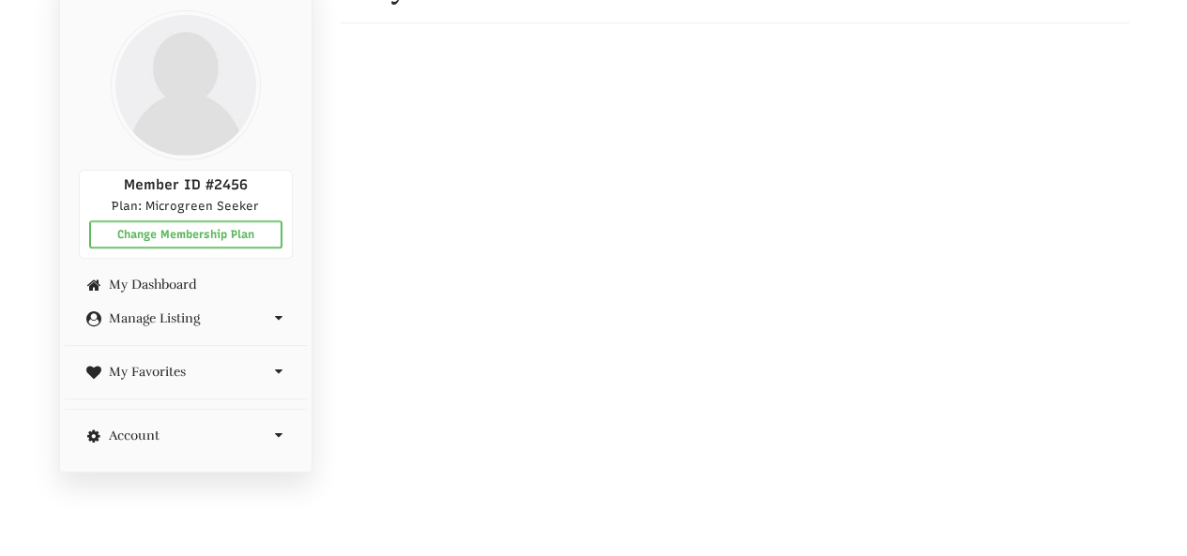
scroll to position [281, 0]
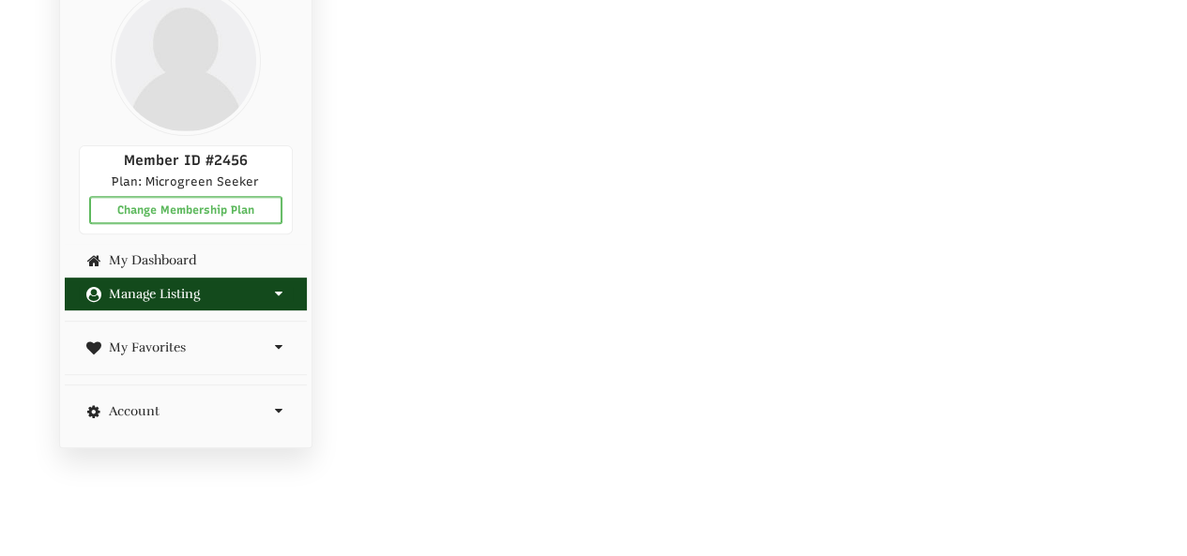
click at [190, 301] on div "Manage Listing" at bounding box center [186, 294] width 242 height 33
click at [190, 296] on link "Manage Listing" at bounding box center [186, 294] width 214 height 14
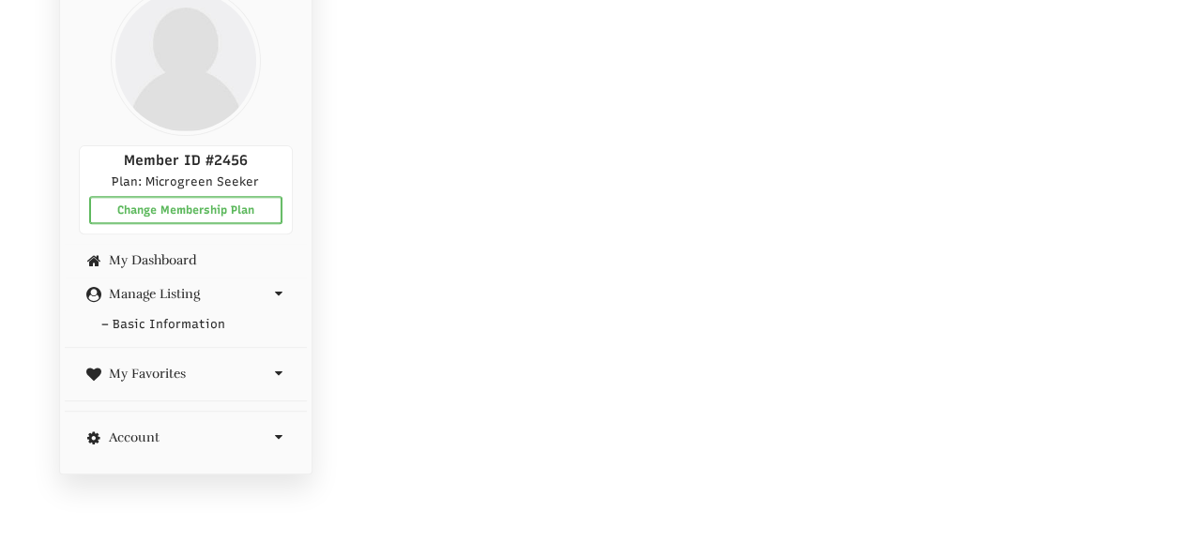
drag, startPoint x: 633, startPoint y: 296, endPoint x: 645, endPoint y: 262, distance: 35.6
click at [634, 296] on div "My Dashboard" at bounding box center [727, 487] width 802 height 1079
